Goal: Information Seeking & Learning: Learn about a topic

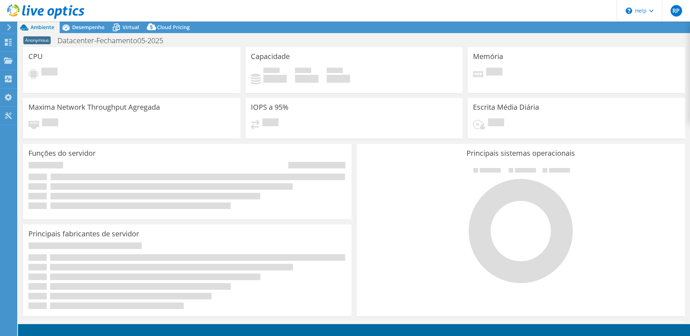
select select "SouthAmerica"
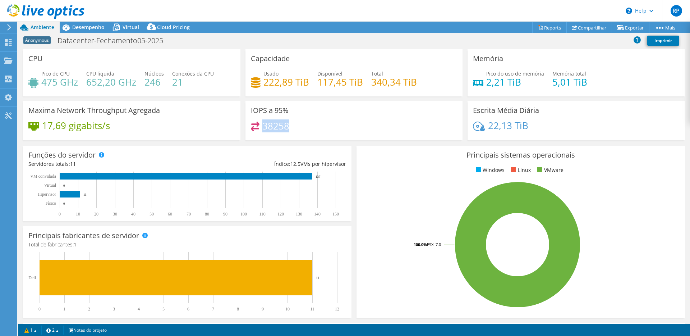
drag, startPoint x: 262, startPoint y: 127, endPoint x: 301, endPoint y: 128, distance: 39.6
click at [301, 128] on div "38258" at bounding box center [354, 128] width 207 height 15
click at [77, 22] on div at bounding box center [42, 12] width 84 height 24
click at [79, 27] on span "Desempenho" at bounding box center [88, 27] width 32 height 7
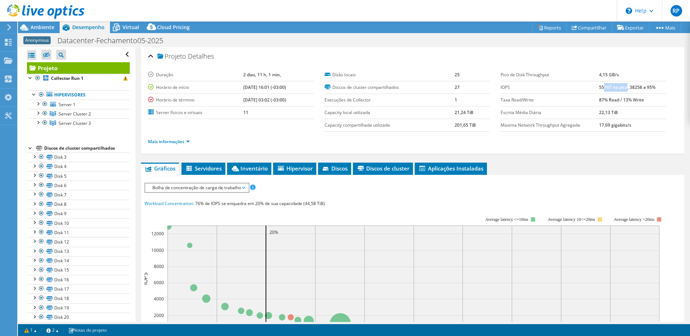
drag, startPoint x: 599, startPoint y: 87, endPoint x: 623, endPoint y: 87, distance: 23.7
click at [623, 87] on b "55167 no pico, 38258 a 95%" at bounding box center [627, 87] width 56 height 6
drag, startPoint x: 234, startPoint y: 74, endPoint x: 278, endPoint y: 72, distance: 45.0
click at [278, 72] on td "2 dias, 11 h, 1 min," at bounding box center [278, 75] width 70 height 13
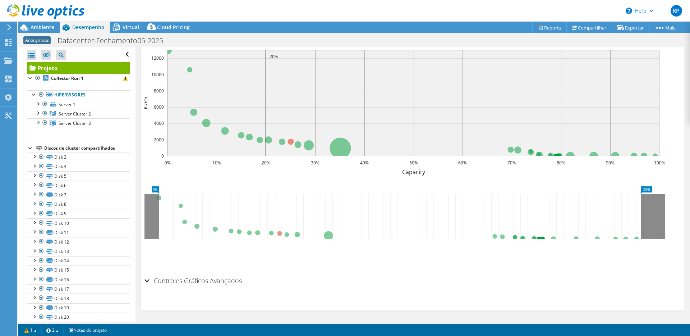
scroll to position [176, 0]
click at [165, 283] on h2 "Controles Gráficos Avançados" at bounding box center [192, 279] width 97 height 14
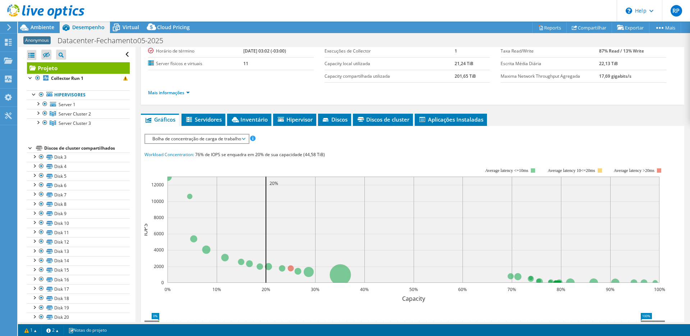
scroll to position [0, 0]
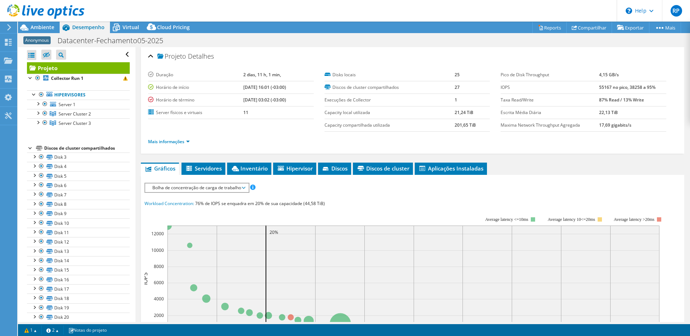
click at [201, 187] on span "Bolha de concentração de carga de trabalho" at bounding box center [197, 187] width 96 height 9
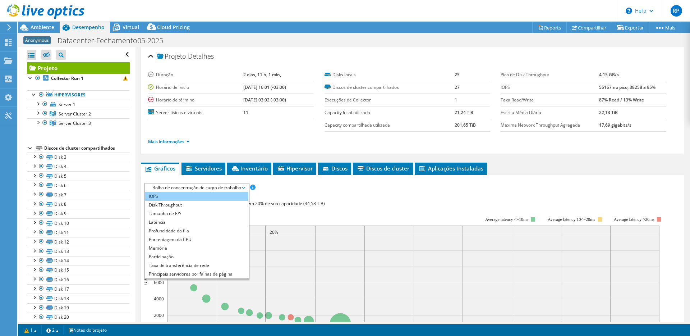
click at [191, 193] on li "IOPS" at bounding box center [196, 196] width 103 height 9
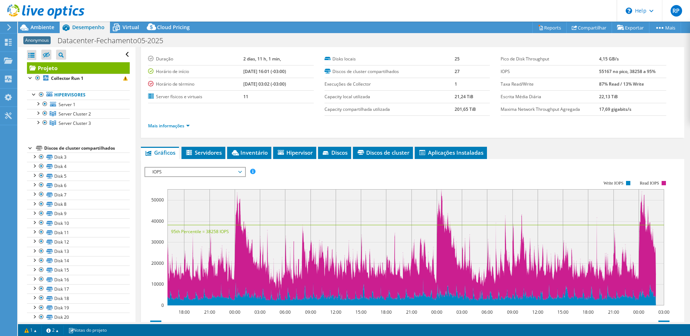
scroll to position [24, 0]
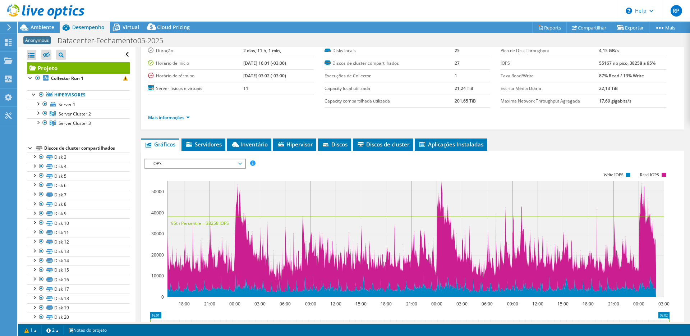
click at [201, 166] on span "IOPS" at bounding box center [195, 163] width 92 height 9
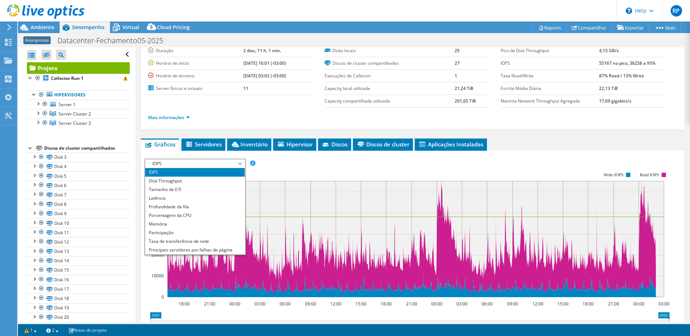
click at [380, 174] on rect at bounding box center [406, 235] width 525 height 144
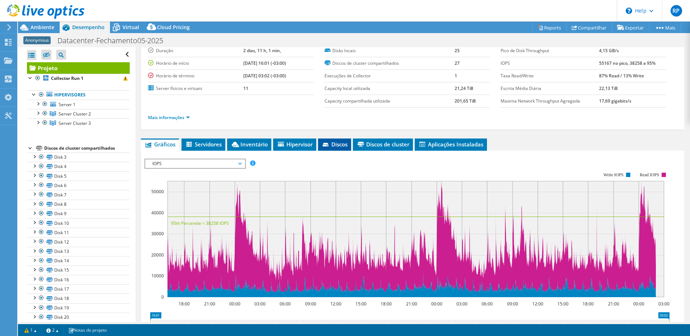
click at [339, 147] on span "Discos" at bounding box center [335, 144] width 26 height 7
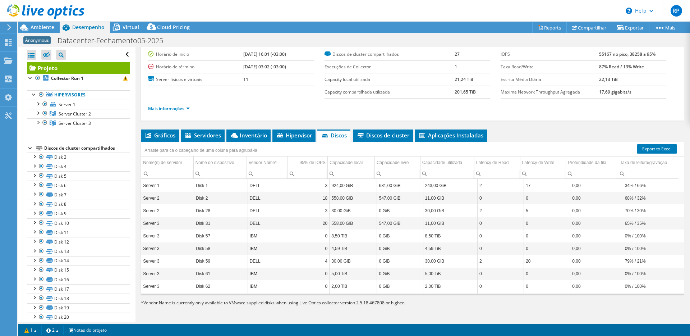
scroll to position [54, 0]
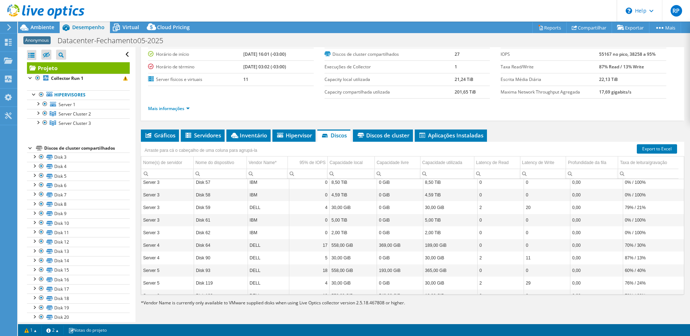
click at [497, 221] on td "0" at bounding box center [501, 219] width 46 height 13
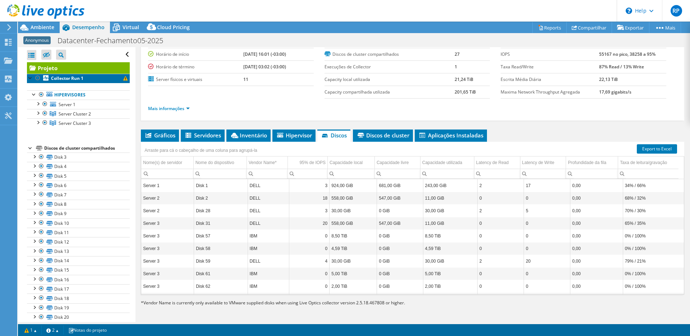
click at [74, 75] on b "Collector Run 1" at bounding box center [67, 78] width 32 height 6
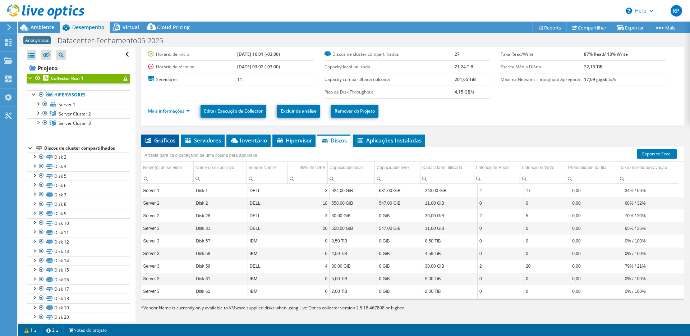
click at [163, 141] on span "Gráficos" at bounding box center [159, 140] width 31 height 7
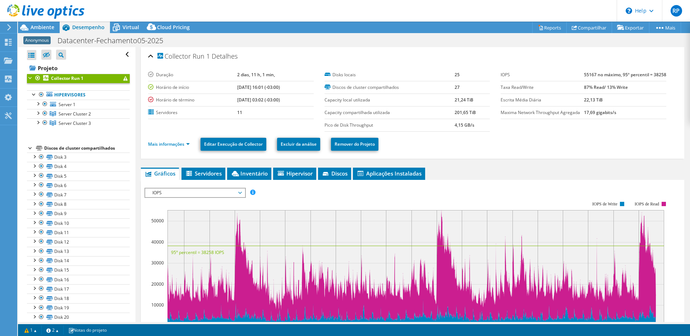
click at [217, 197] on span "IOPS" at bounding box center [195, 192] width 92 height 9
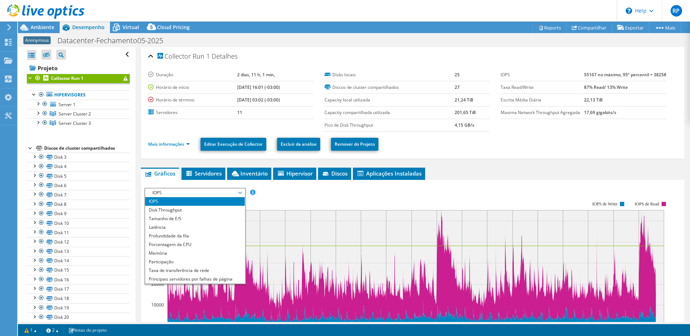
click at [217, 197] on span "IOPS" at bounding box center [195, 192] width 92 height 9
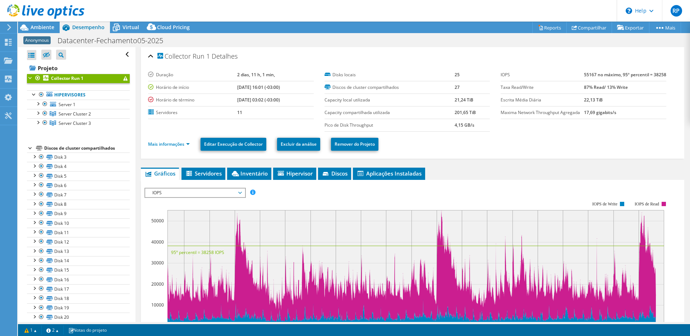
click at [297, 195] on rect at bounding box center [406, 264] width 525 height 144
click at [31, 25] on span "Ambiente" at bounding box center [43, 27] width 24 height 7
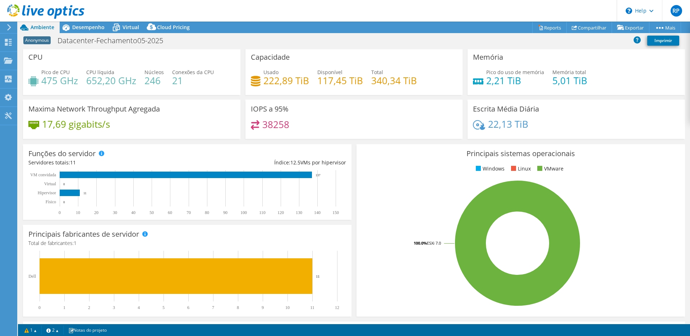
scroll to position [3, 0]
